Goal: Information Seeking & Learning: Learn about a topic

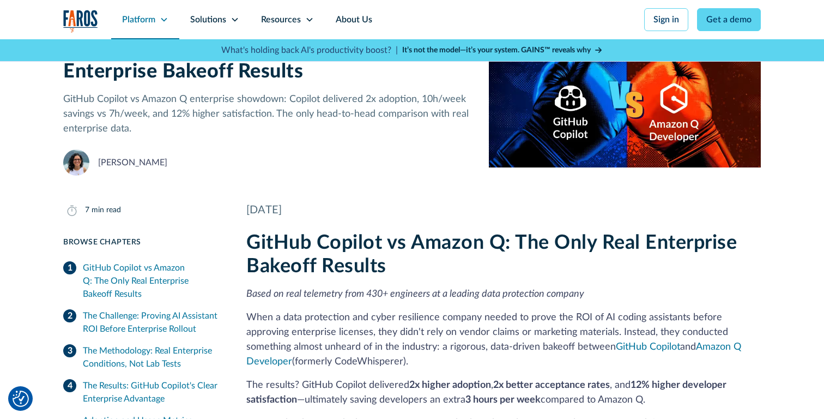
click at [130, 36] on div "Platform" at bounding box center [145, 19] width 68 height 39
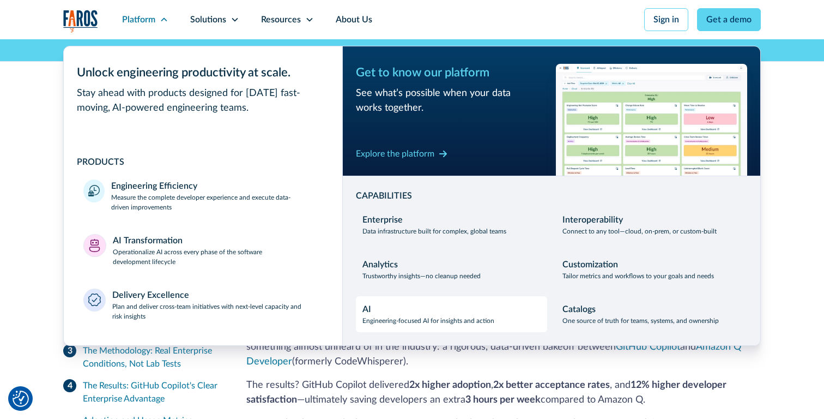
click at [421, 308] on div "AI Engineering-focused AI for insights and action" at bounding box center [428, 313] width 132 height 23
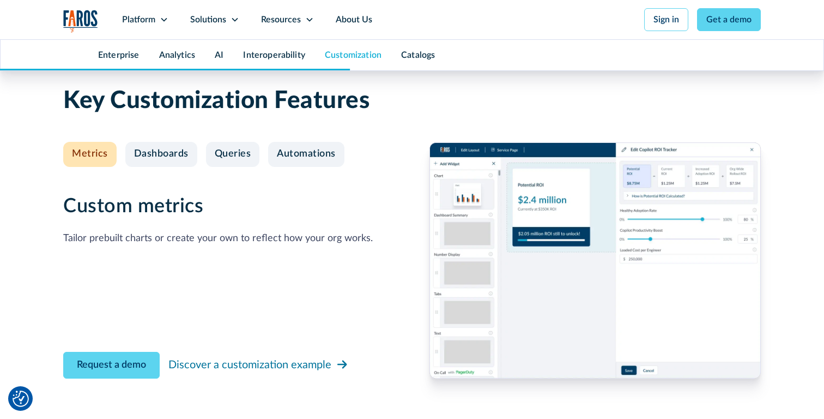
scroll to position [4035, 0]
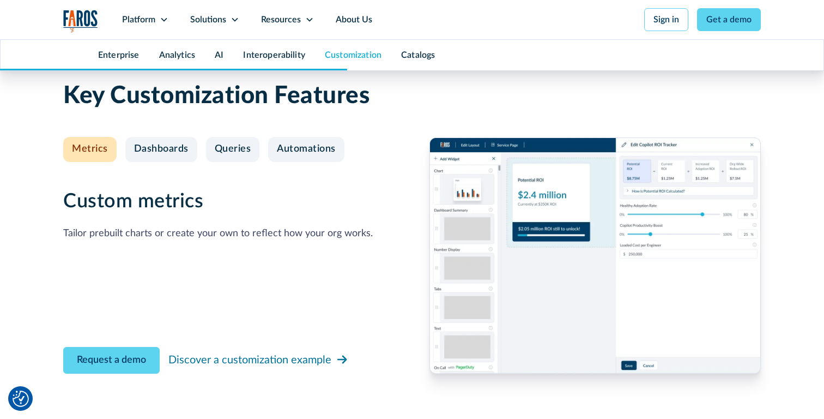
click at [259, 287] on div "Custom metrics Tailor prebuilt charts or create your own to reflect how your or…" at bounding box center [228, 255] width 331 height 236
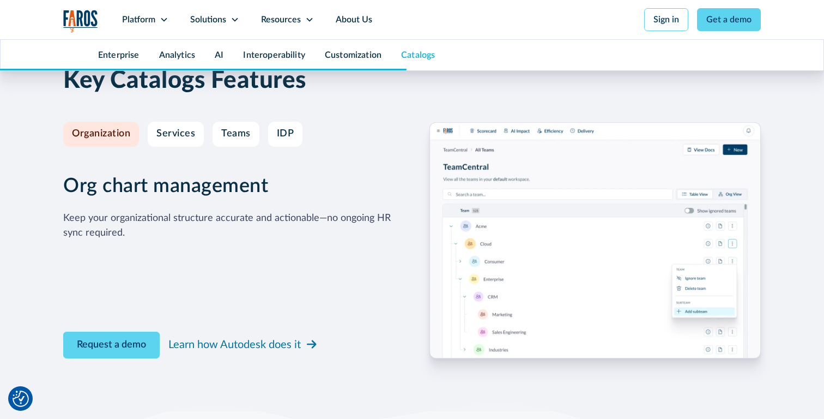
scroll to position [4761, 0]
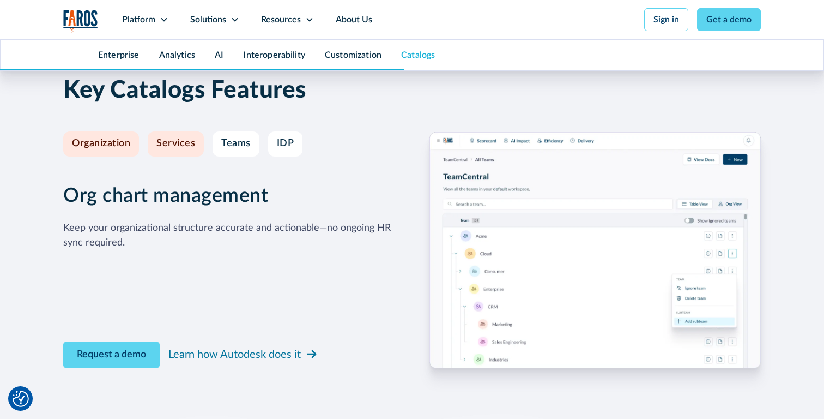
click at [189, 131] on link "Services" at bounding box center [176, 143] width 56 height 25
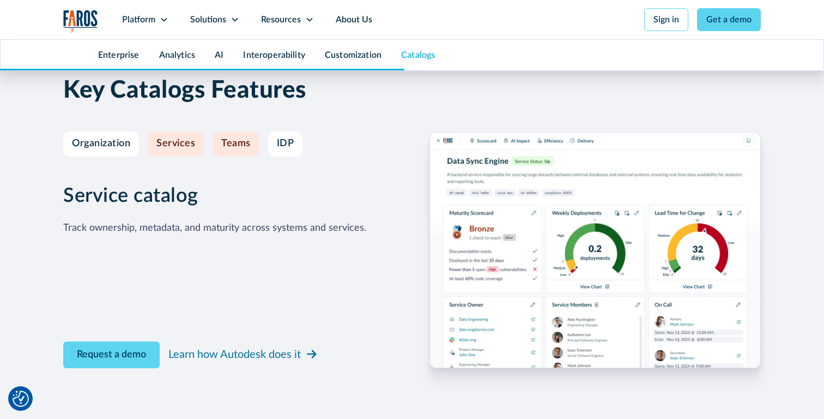
click at [233, 138] on div "Teams" at bounding box center [235, 144] width 29 height 12
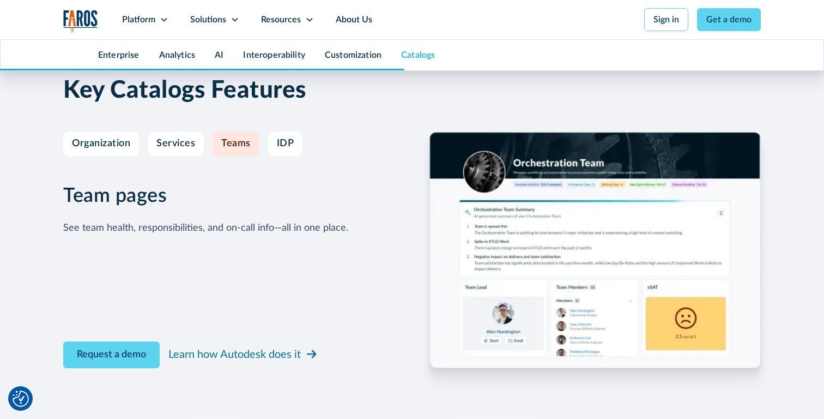
click at [585, 167] on img at bounding box center [594, 250] width 331 height 236
click at [288, 138] on div "IDP" at bounding box center [285, 144] width 17 height 12
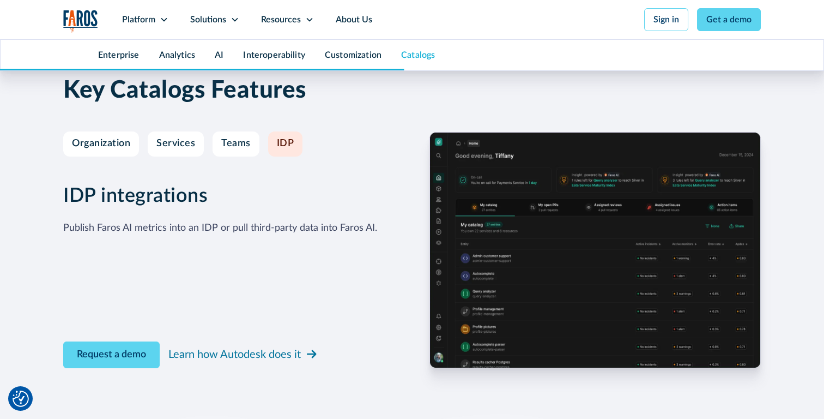
click at [571, 139] on img at bounding box center [594, 250] width 331 height 236
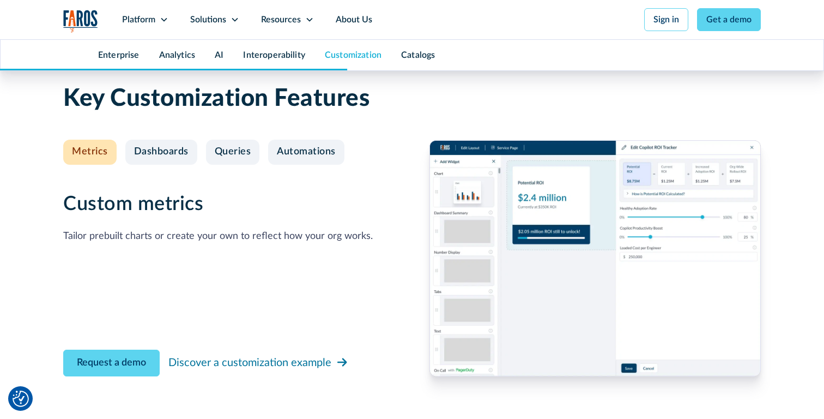
scroll to position [4049, 0]
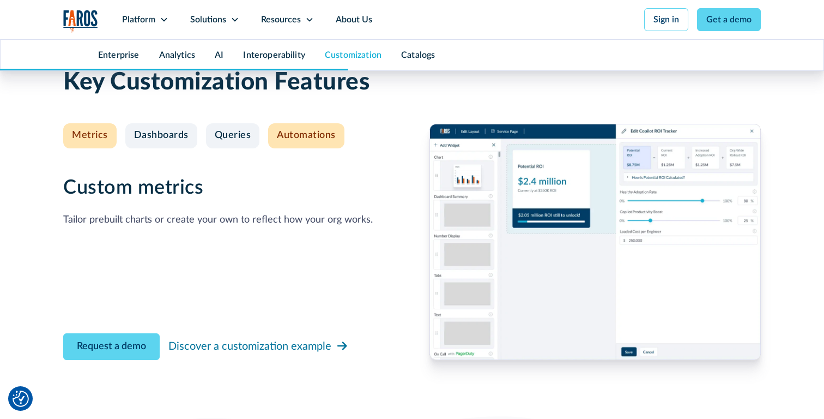
click at [299, 130] on div "Automations" at bounding box center [306, 136] width 59 height 12
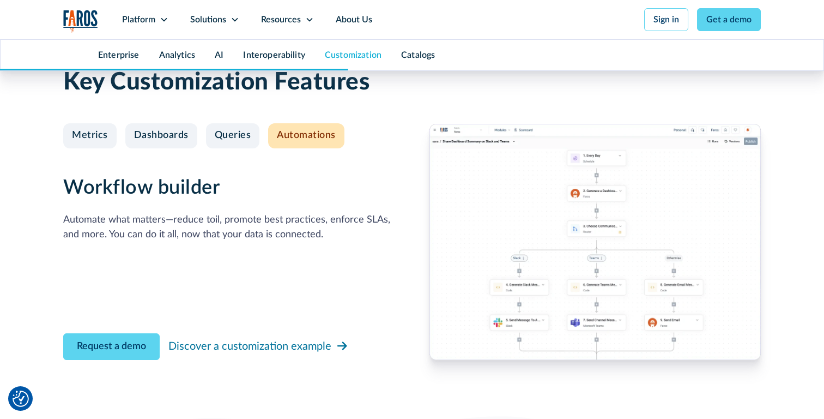
click at [294, 130] on div "Automations" at bounding box center [306, 136] width 59 height 12
click at [252, 135] on div "Workflow builder Automate what matters—reduce toil, promote best practices, enf…" at bounding box center [228, 242] width 331 height 236
click at [241, 123] on link "Queries" at bounding box center [233, 135] width 54 height 25
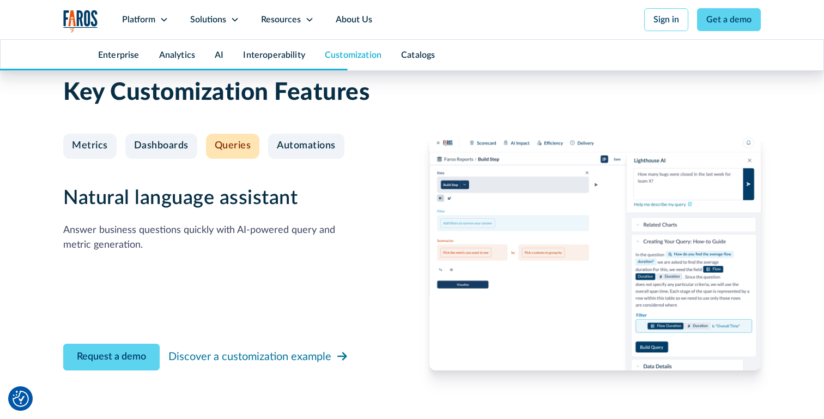
scroll to position [4039, 0]
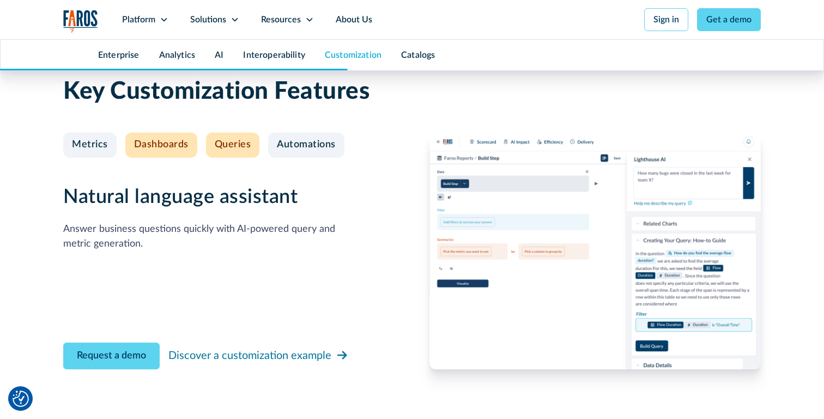
click at [157, 132] on link "Dashboards" at bounding box center [161, 144] width 72 height 25
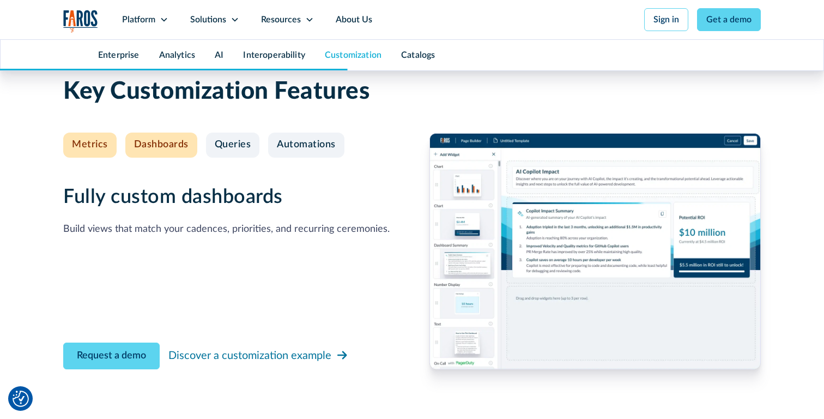
click at [109, 132] on link "Metrics" at bounding box center [89, 144] width 53 height 25
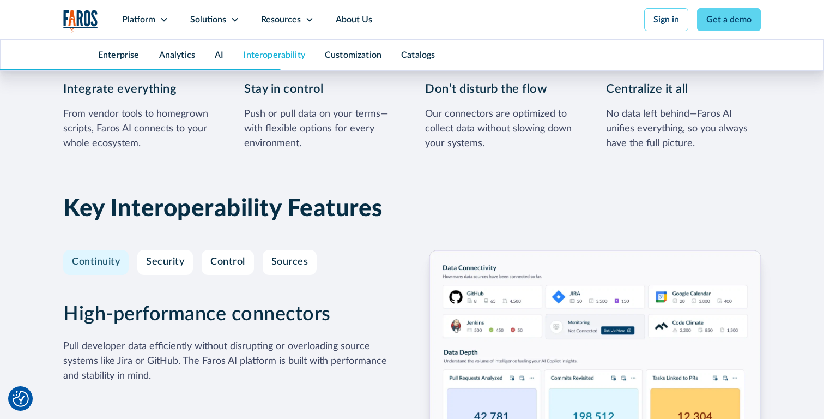
scroll to position [3204, 0]
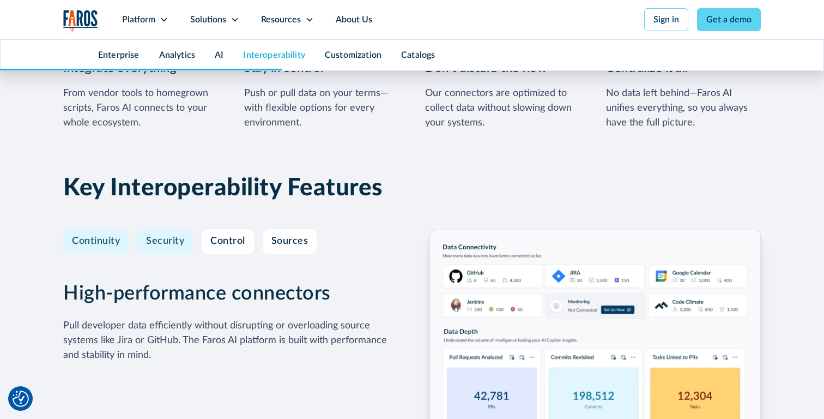
drag, startPoint x: 145, startPoint y: 222, endPoint x: 157, endPoint y: 221, distance: 12.0
click at [298, 235] on div "Sources" at bounding box center [289, 241] width 37 height 12
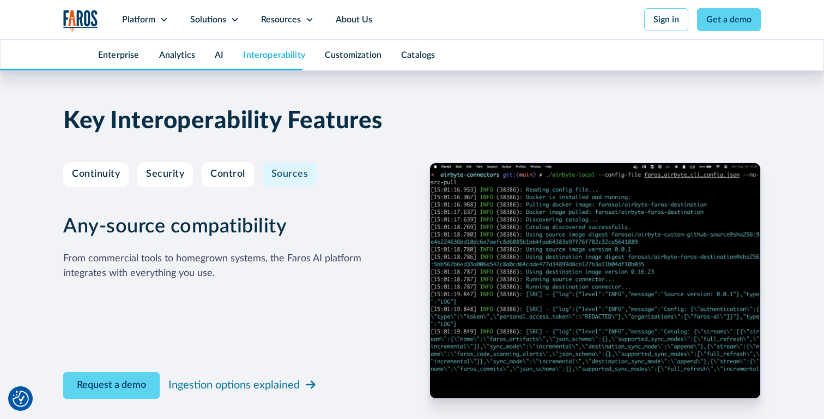
scroll to position [3492, 0]
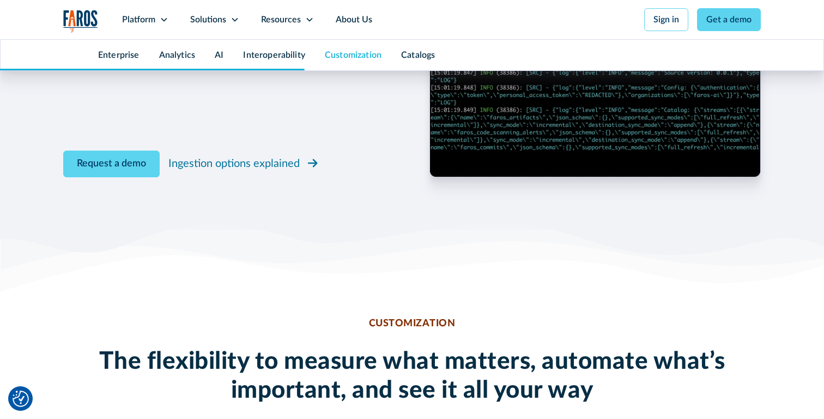
click at [260, 155] on div "Ingestion options explained" at bounding box center [233, 163] width 131 height 16
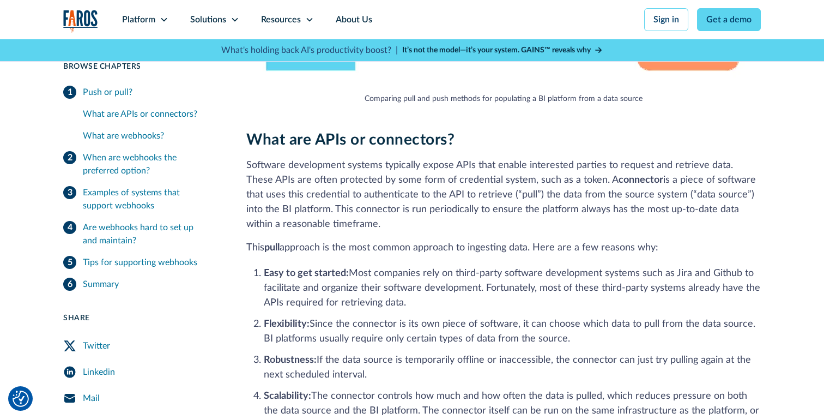
scroll to position [829, 0]
click at [440, 375] on li "Robustness: If the data source is temporarily offline or inaccessible, the conn…" at bounding box center [512, 366] width 497 height 29
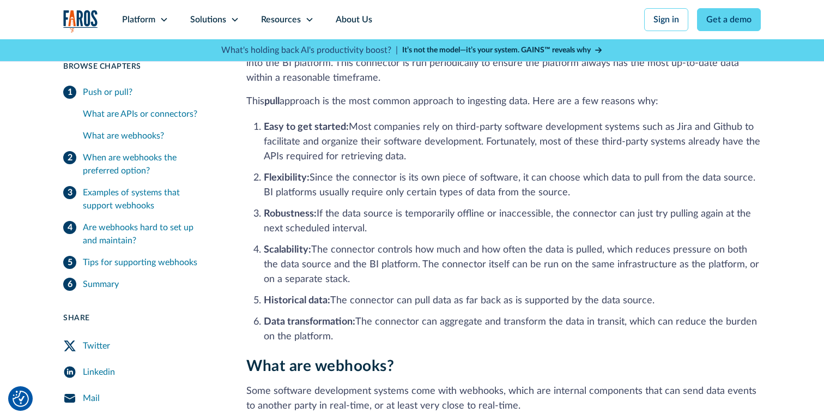
scroll to position [974, 0]
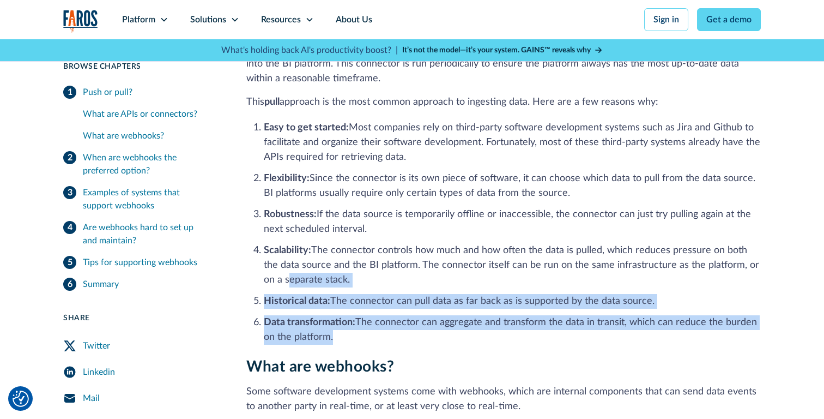
drag, startPoint x: 349, startPoint y: 339, endPoint x: 227, endPoint y: 274, distance: 138.5
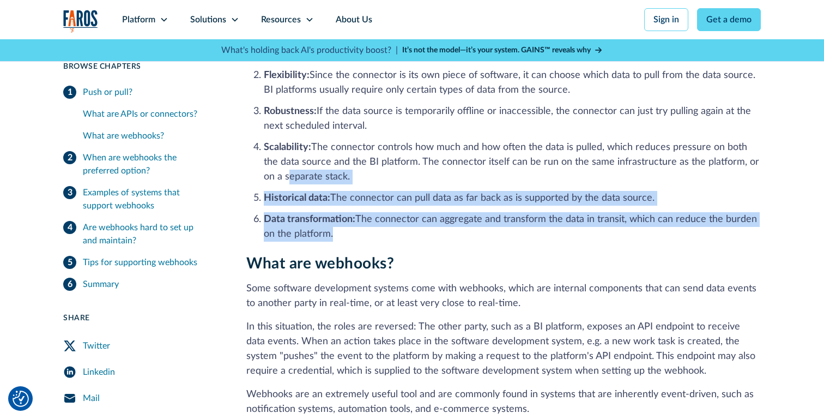
scroll to position [1090, 0]
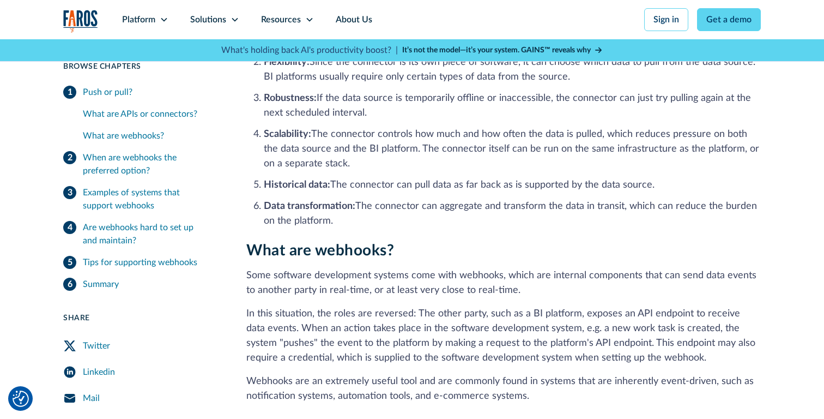
click at [251, 288] on p "Some software development systems come with webhooks, which are internal compon…" at bounding box center [503, 282] width 514 height 29
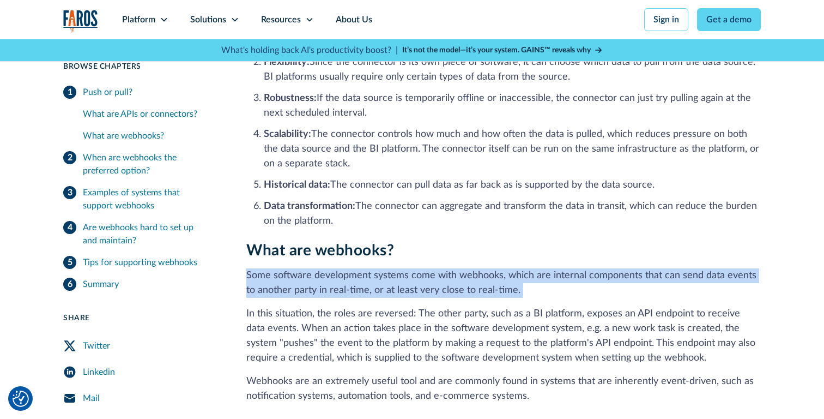
drag, startPoint x: 246, startPoint y: 276, endPoint x: 250, endPoint y: 305, distance: 29.1
click at [250, 305] on div "What are webhooks? Some software development systems come with webhooks, which …" at bounding box center [503, 322] width 514 height 162
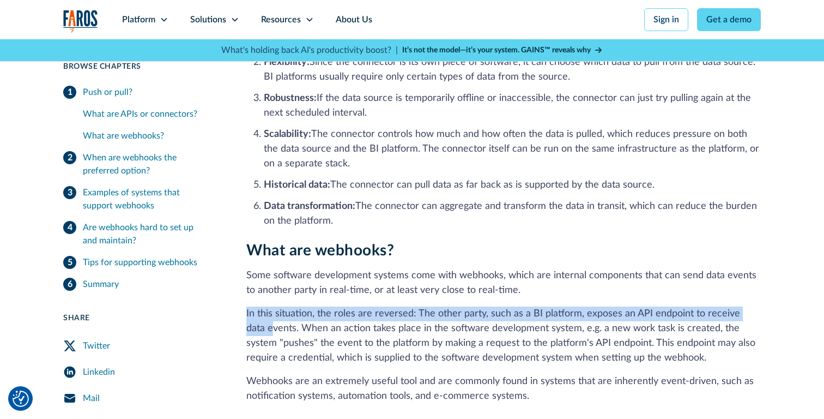
drag, startPoint x: 249, startPoint y: 304, endPoint x: 251, endPoint y: 326, distance: 22.9
click at [251, 326] on div "What are webhooks? Some software development systems come with webhooks, which …" at bounding box center [503, 322] width 514 height 162
click at [251, 326] on p "In this situation, the roles are reversed: The other party, such as a BI platfo…" at bounding box center [503, 335] width 514 height 59
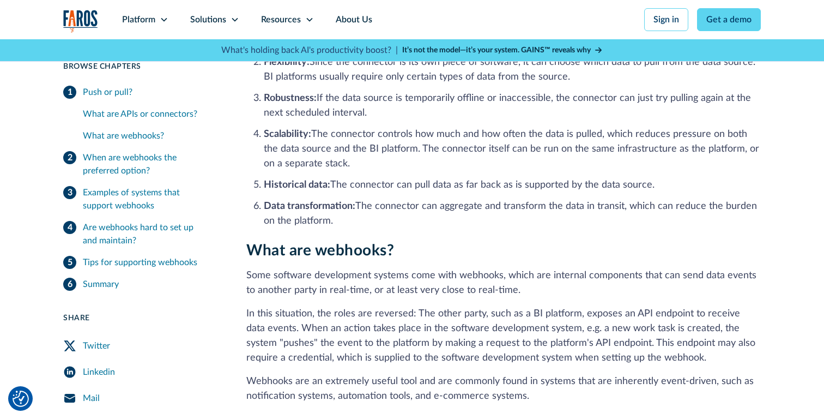
click at [251, 326] on p "In this situation, the roles are reversed: The other party, such as a BI platfo…" at bounding box center [503, 335] width 514 height 59
click at [251, 331] on p "In this situation, the roles are reversed: The other party, such as a BI platfo…" at bounding box center [503, 335] width 514 height 59
click at [252, 331] on p "In this situation, the roles are reversed: The other party, such as a BI platfo…" at bounding box center [503, 335] width 514 height 59
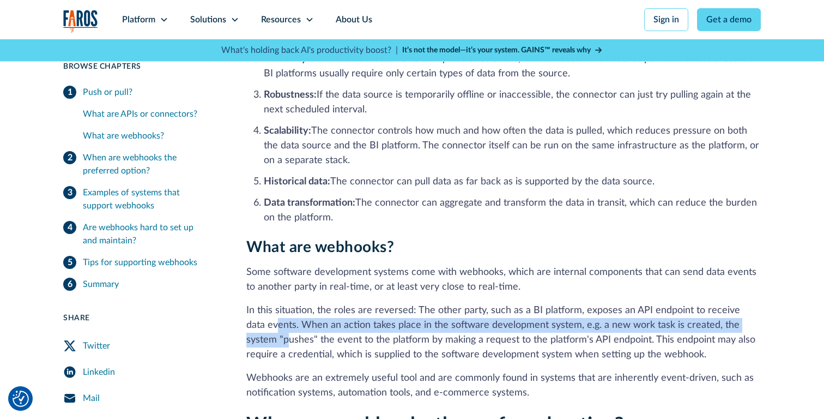
click at [256, 335] on p "In this situation, the roles are reversed: The other party, such as a BI platfo…" at bounding box center [503, 332] width 514 height 59
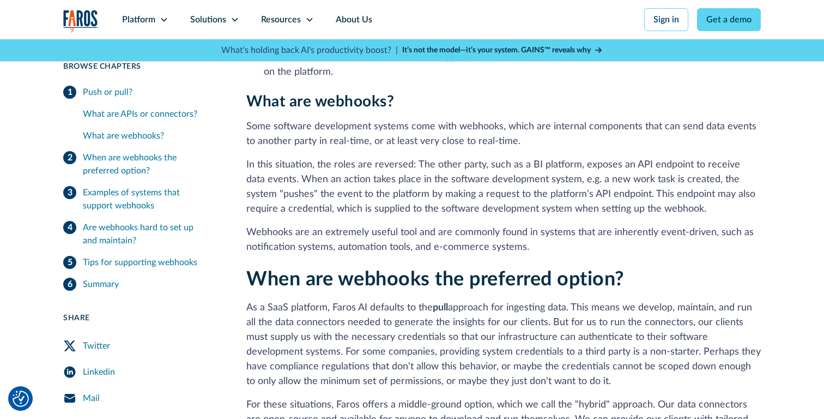
scroll to position [1237, 0]
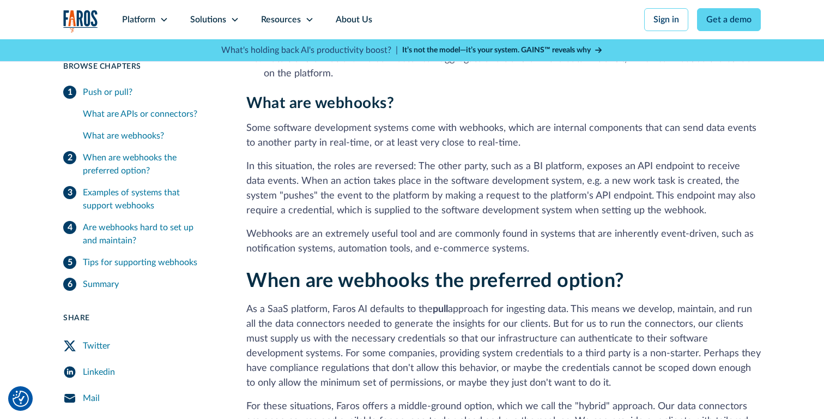
click at [261, 325] on p "As a SaaS platform, Faros AI defaults to the pull approach for ingesting data. …" at bounding box center [503, 346] width 514 height 88
click at [259, 326] on p "As a SaaS platform, Faros AI defaults to the pull approach for ingesting data. …" at bounding box center [503, 346] width 514 height 88
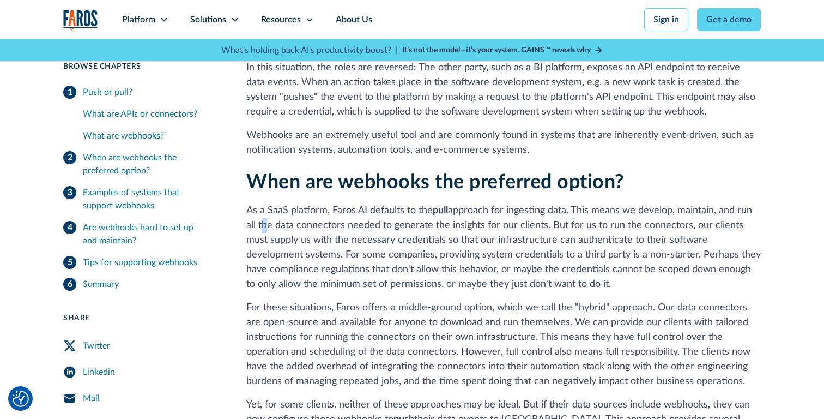
scroll to position [1344, 0]
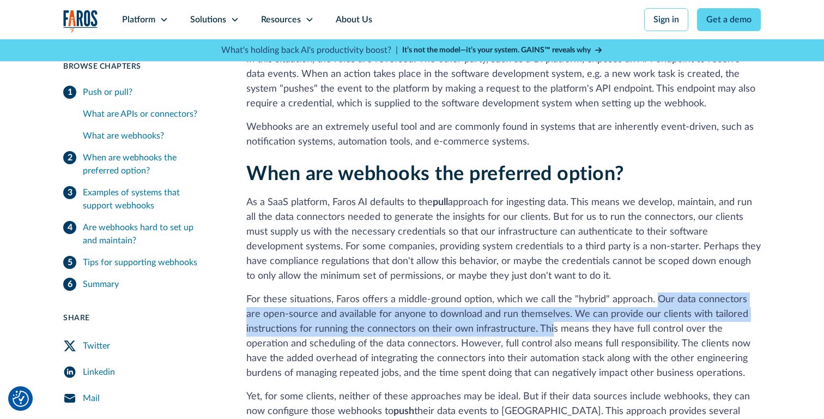
drag, startPoint x: 652, startPoint y: 296, endPoint x: 549, endPoint y: 327, distance: 106.9
click at [549, 327] on p "For these situations, Faros offers a middle-ground option, which we call the "h…" at bounding box center [503, 336] width 514 height 88
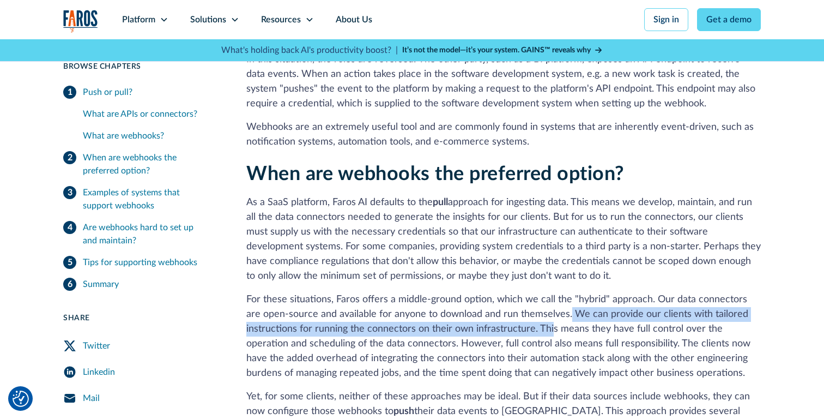
drag, startPoint x: 549, startPoint y: 327, endPoint x: 552, endPoint y: 317, distance: 10.2
click at [552, 317] on p "For these situations, Faros offers a middle-ground option, which we call the "h…" at bounding box center [503, 336] width 514 height 88
click at [554, 313] on p "For these situations, Faros offers a middle-ground option, which we call the "h…" at bounding box center [503, 336] width 514 height 88
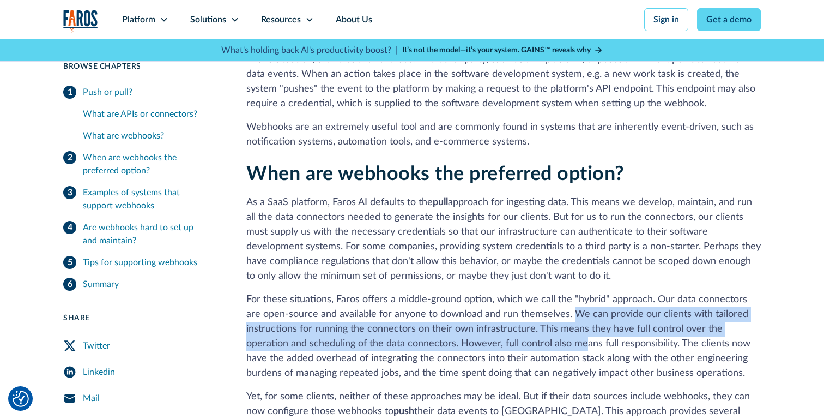
drag, startPoint x: 554, startPoint y: 317, endPoint x: 538, endPoint y: 347, distance: 33.4
click at [538, 347] on p "For these situations, Faros offers a middle-ground option, which we call the "h…" at bounding box center [503, 336] width 514 height 88
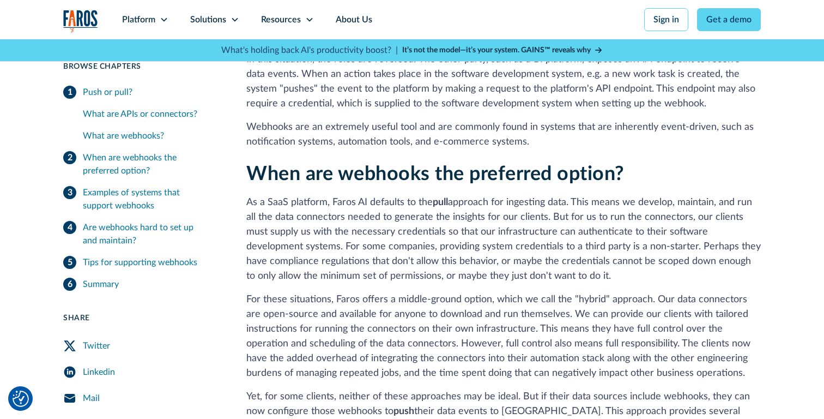
click at [538, 347] on p "For these situations, Faros offers a middle-ground option, which we call the "h…" at bounding box center [503, 336] width 514 height 88
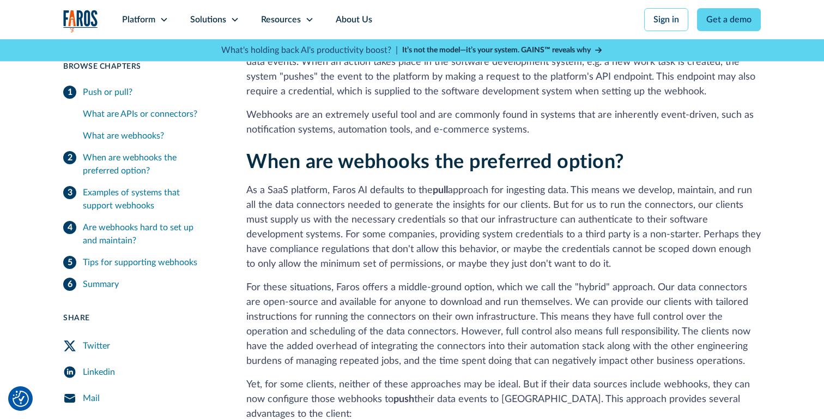
scroll to position [1358, 0]
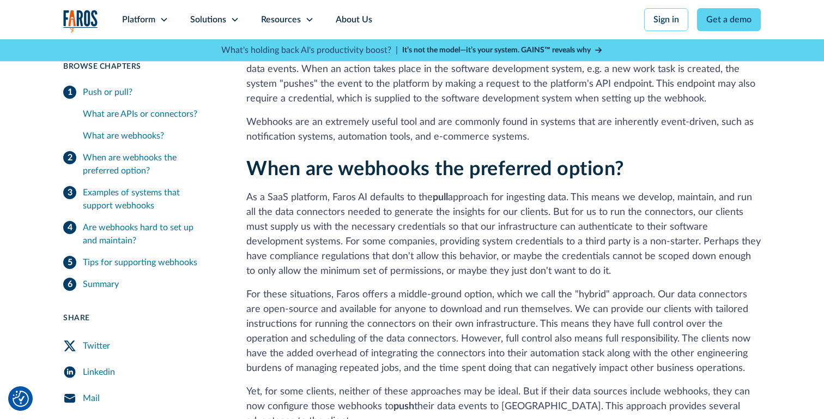
click at [541, 345] on p "For these situations, Faros offers a middle-ground option, which we call the "h…" at bounding box center [503, 331] width 514 height 88
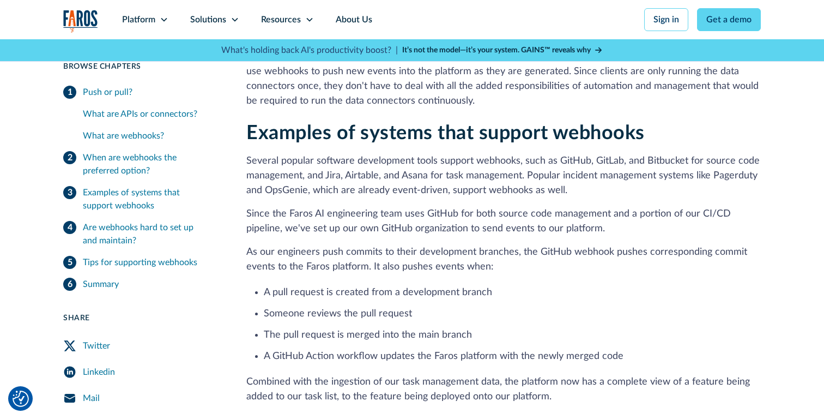
scroll to position [2010, 0]
click at [541, 344] on ul "A pull request is created from a development branch Someone reviews the pull re…" at bounding box center [503, 323] width 514 height 81
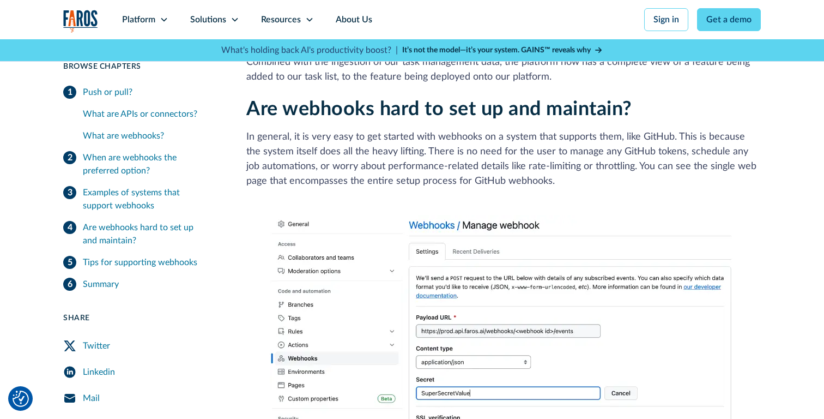
scroll to position [2329, 0]
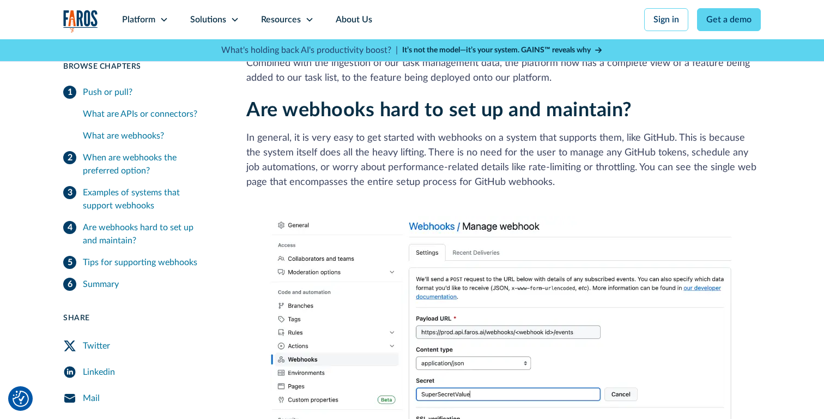
click at [541, 344] on img at bounding box center [504, 396] width 468 height 361
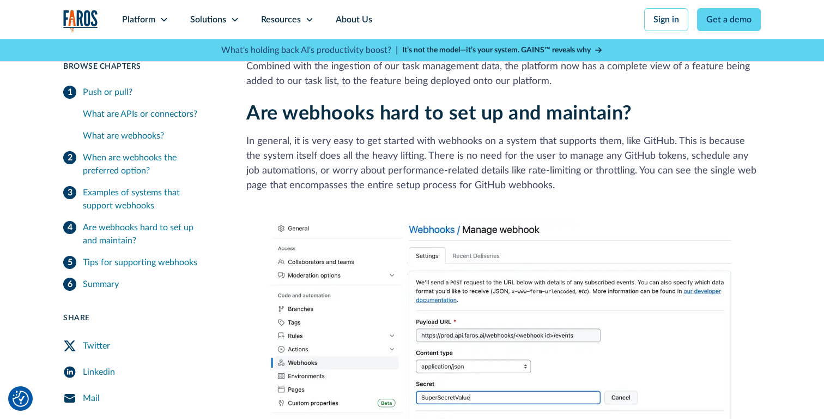
scroll to position [2325, 0]
click at [541, 344] on img at bounding box center [504, 400] width 468 height 361
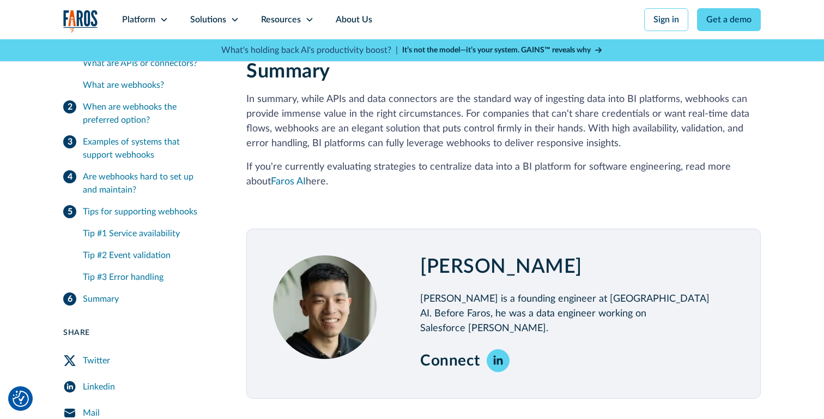
scroll to position [3342, 0]
